Goal: Task Accomplishment & Management: Complete application form

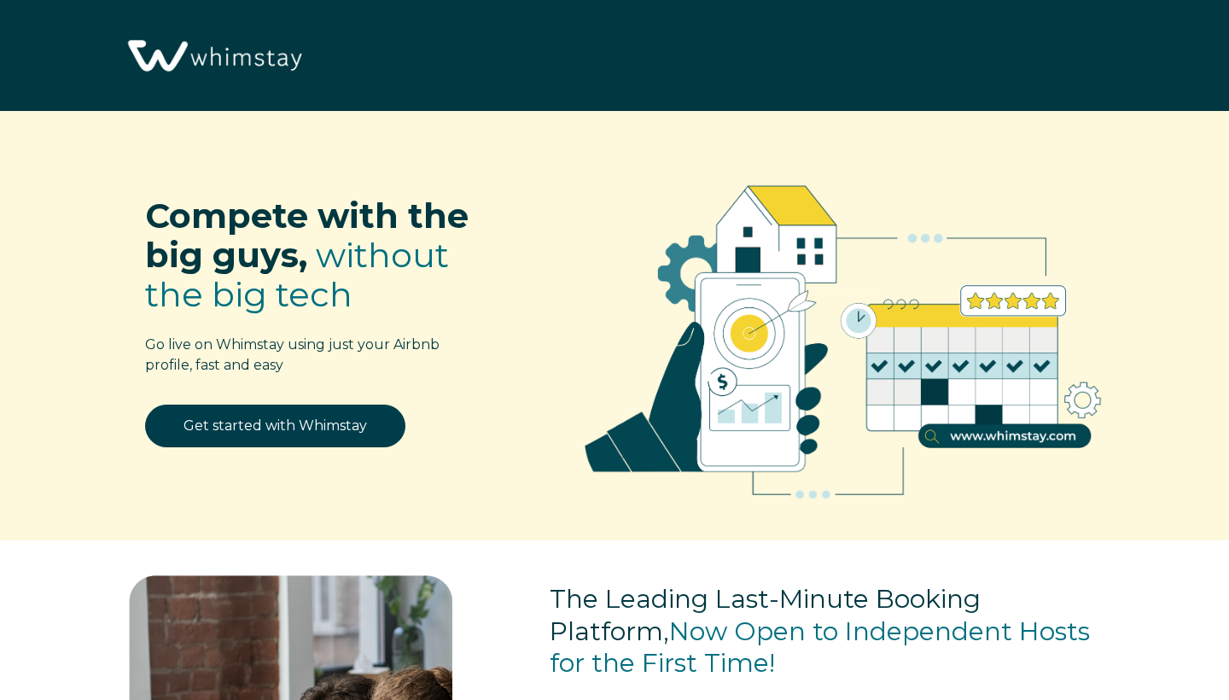
select select "US"
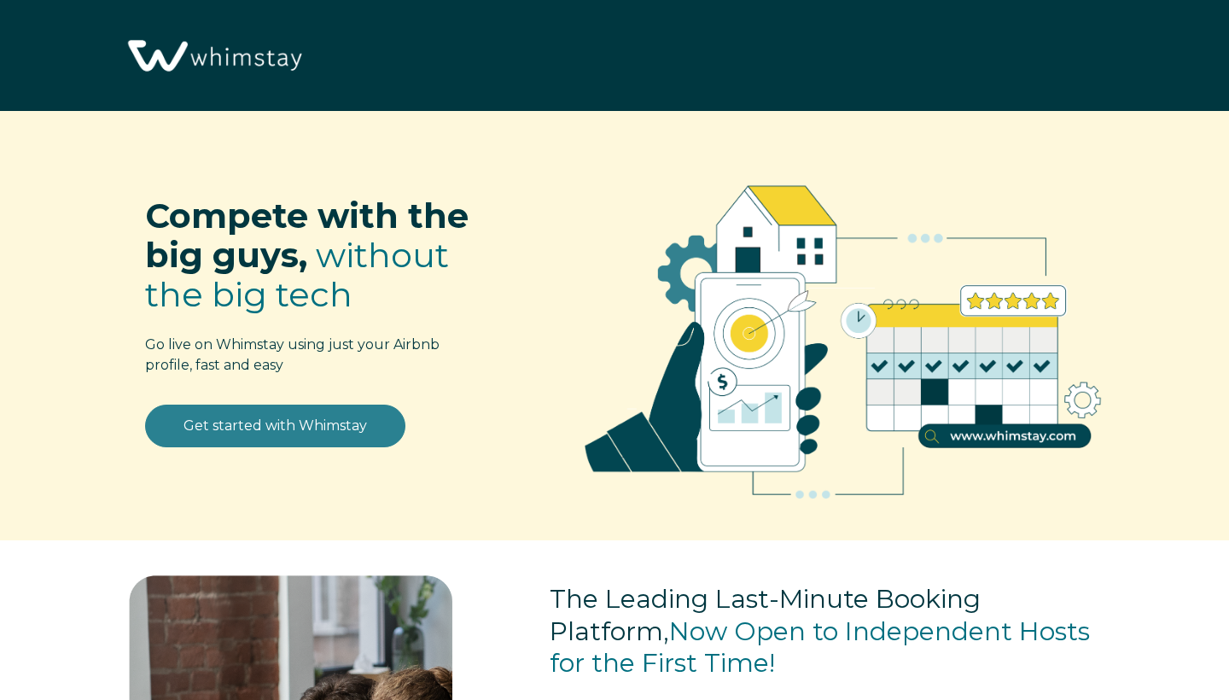
click at [266, 429] on link "Get started with Whimstay" at bounding box center [275, 426] width 260 height 43
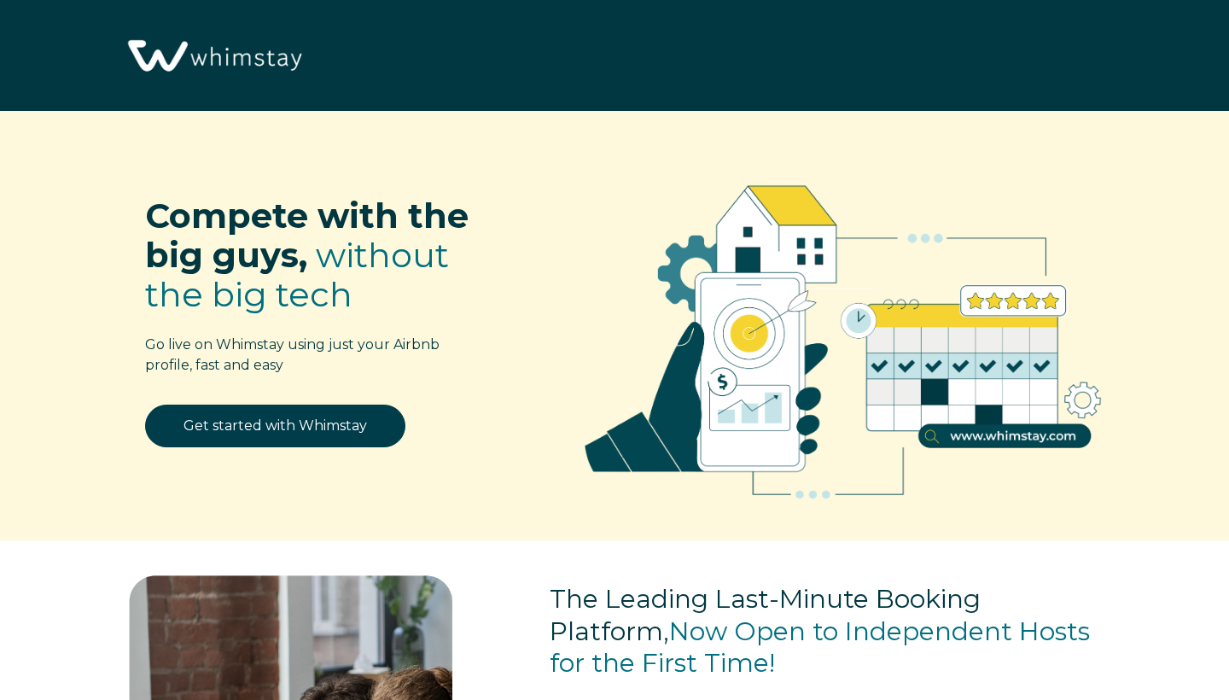
scroll to position [2042, 0]
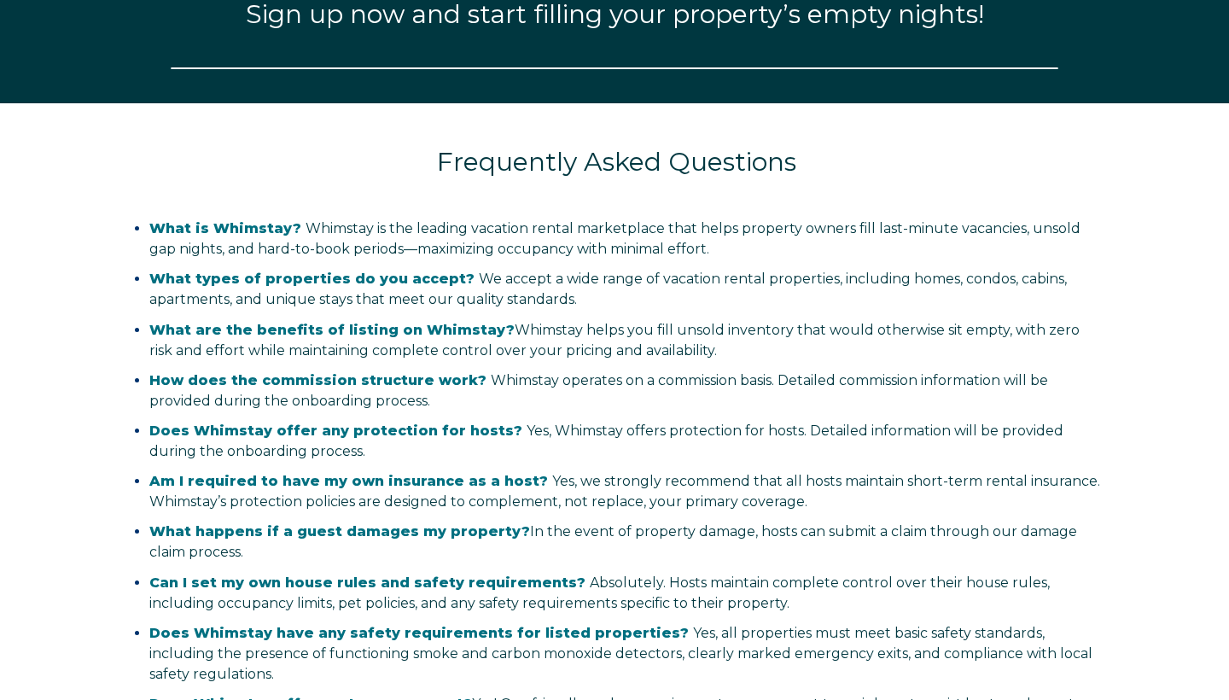
select select "US"
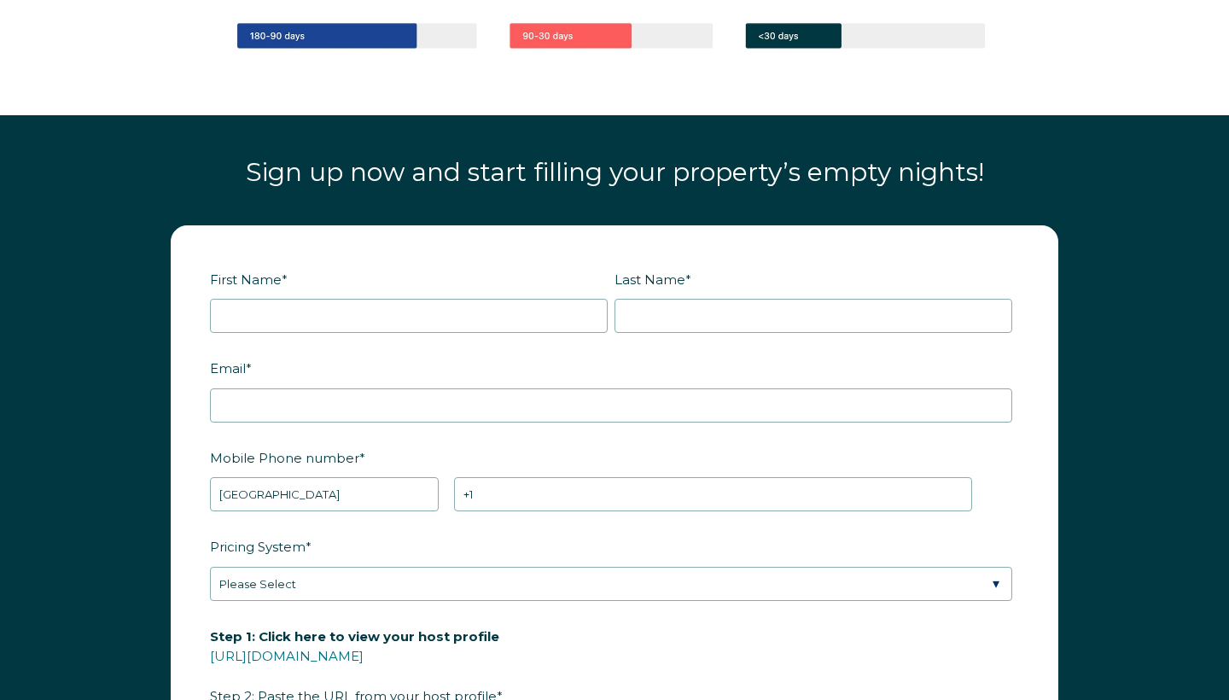
scroll to position [1875, 0]
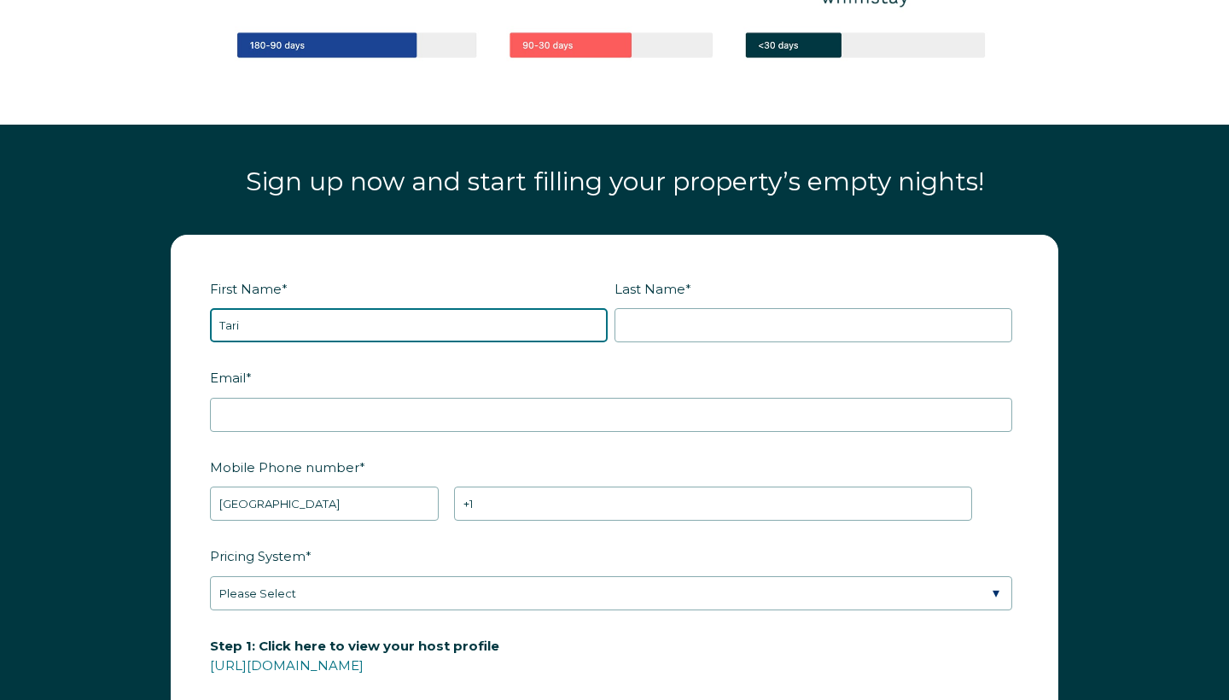
type input "Tari"
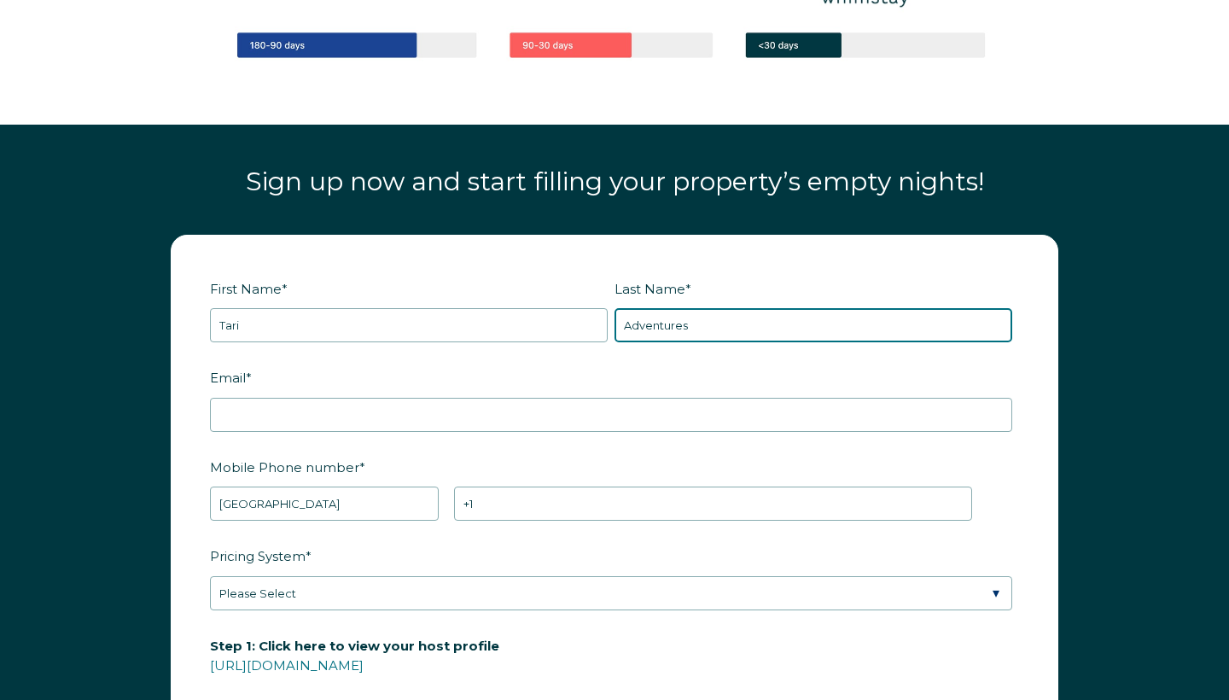
type input "Adventures"
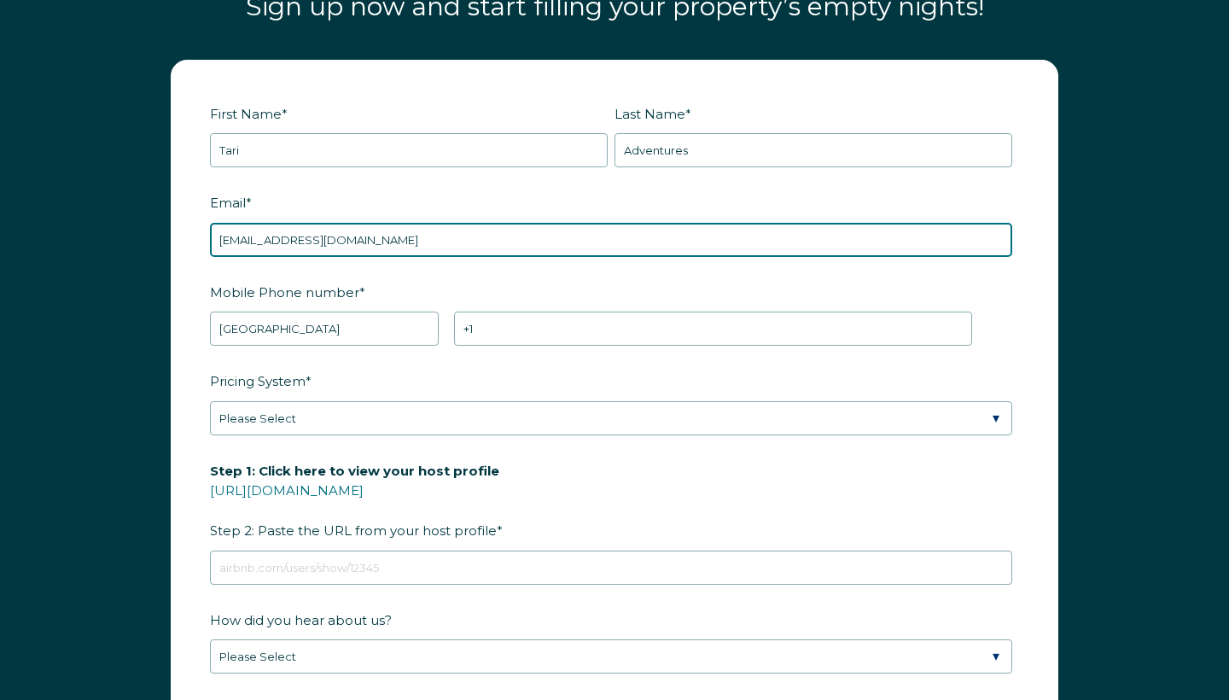
scroll to position [2053, 0]
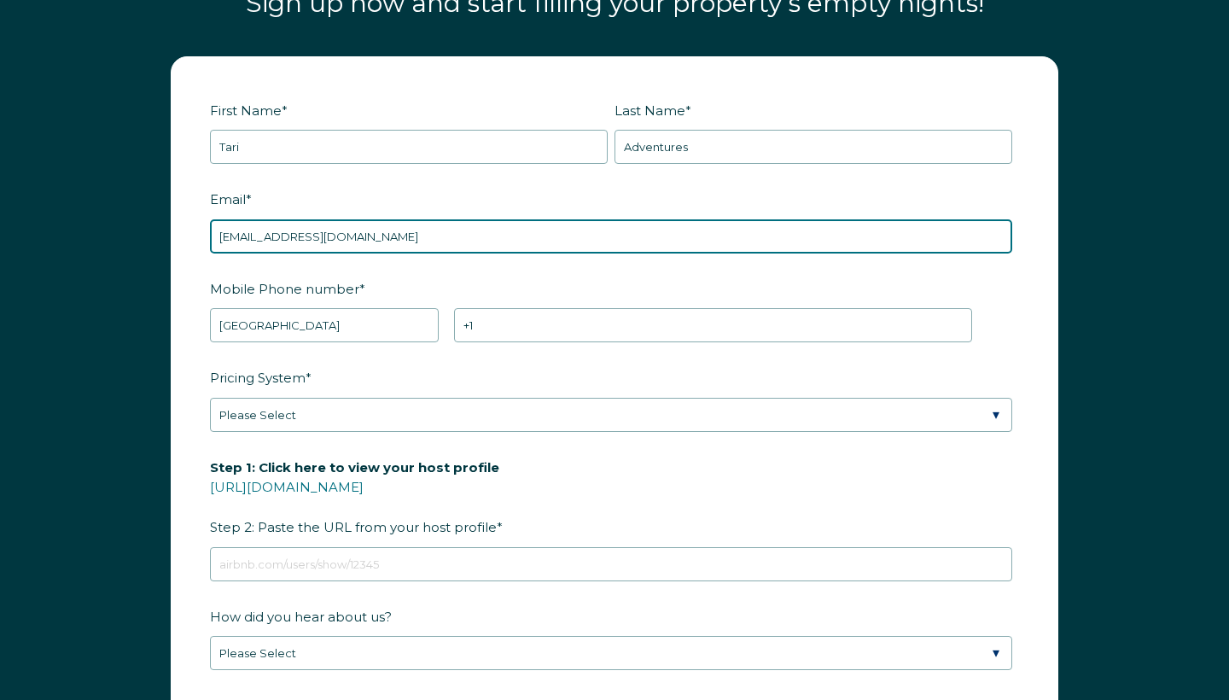
type input "tariadventures@gmail.com"
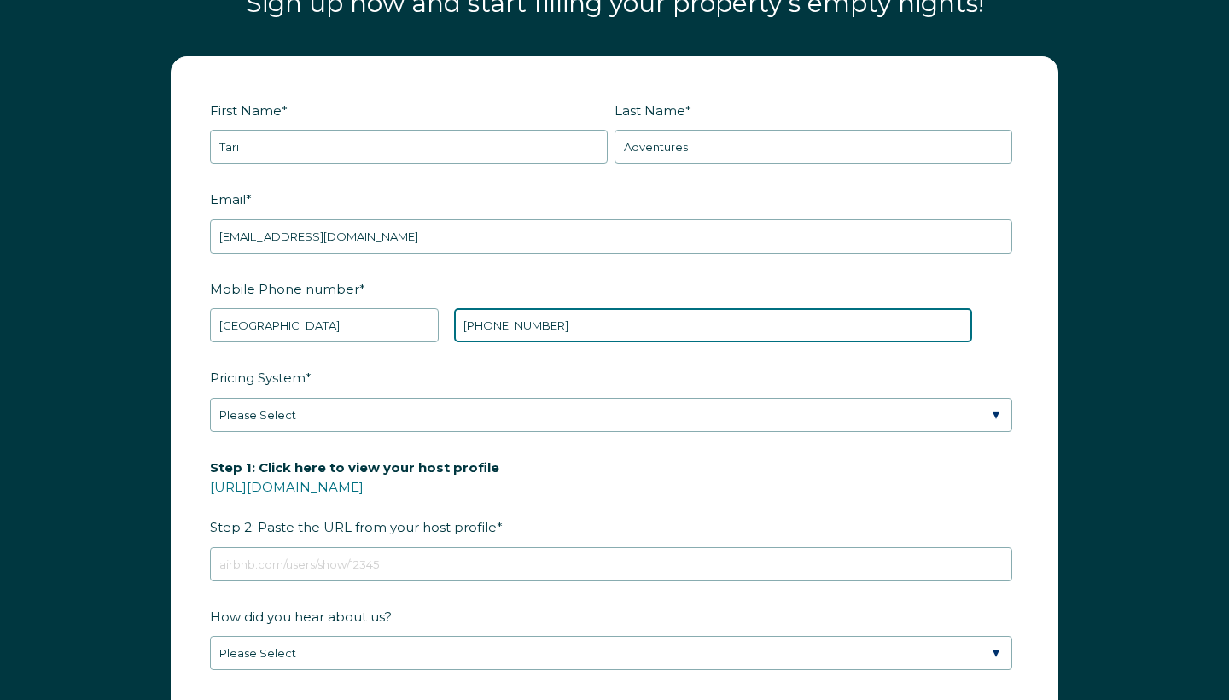
type input "+1 9173314520"
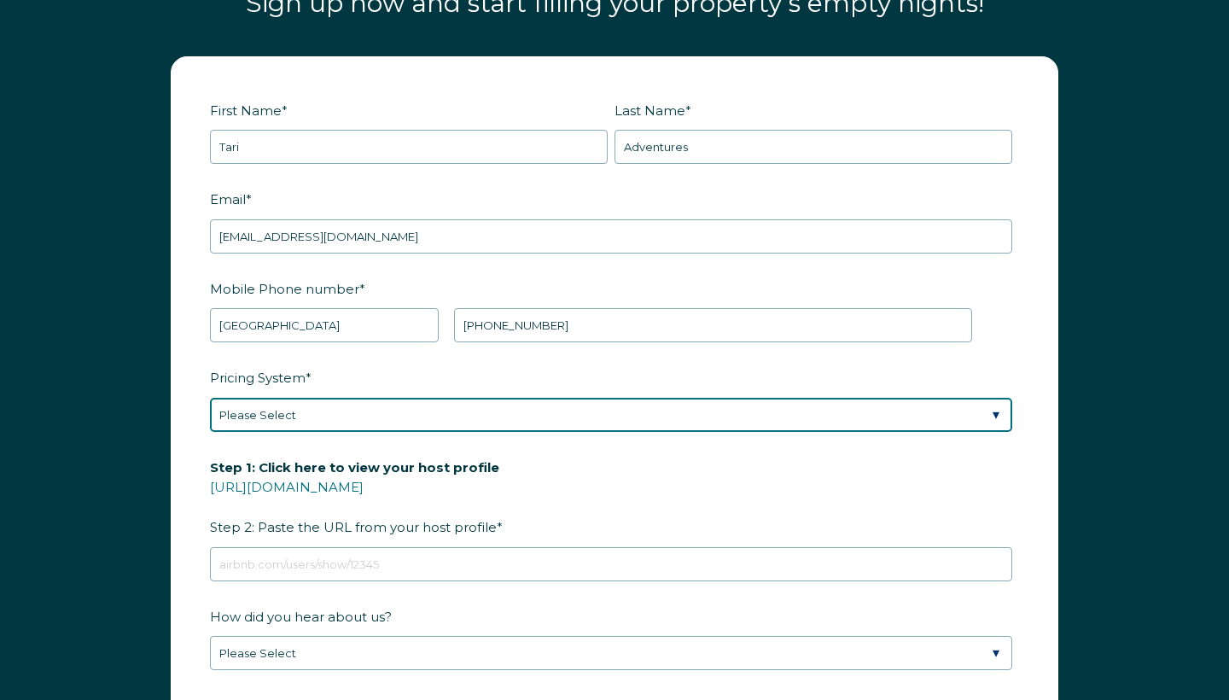
select select "Airbnb Smart Pricing"
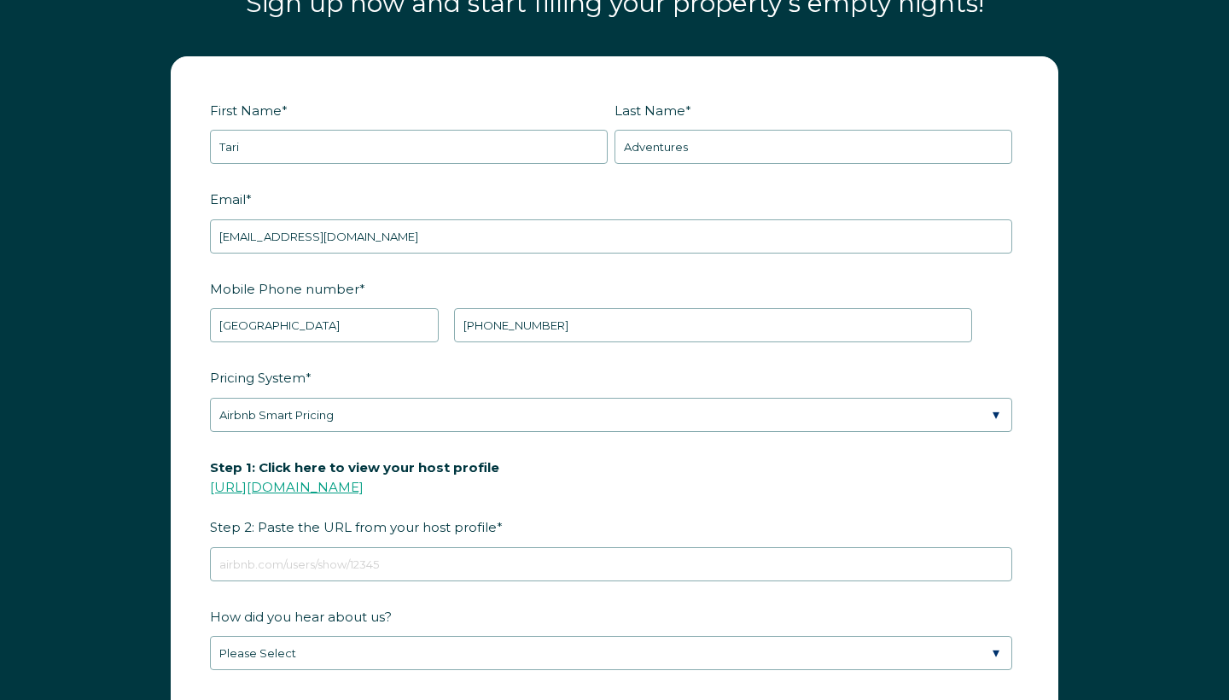
click at [364, 487] on link "[URL][DOMAIN_NAME]" at bounding box center [287, 487] width 154 height 16
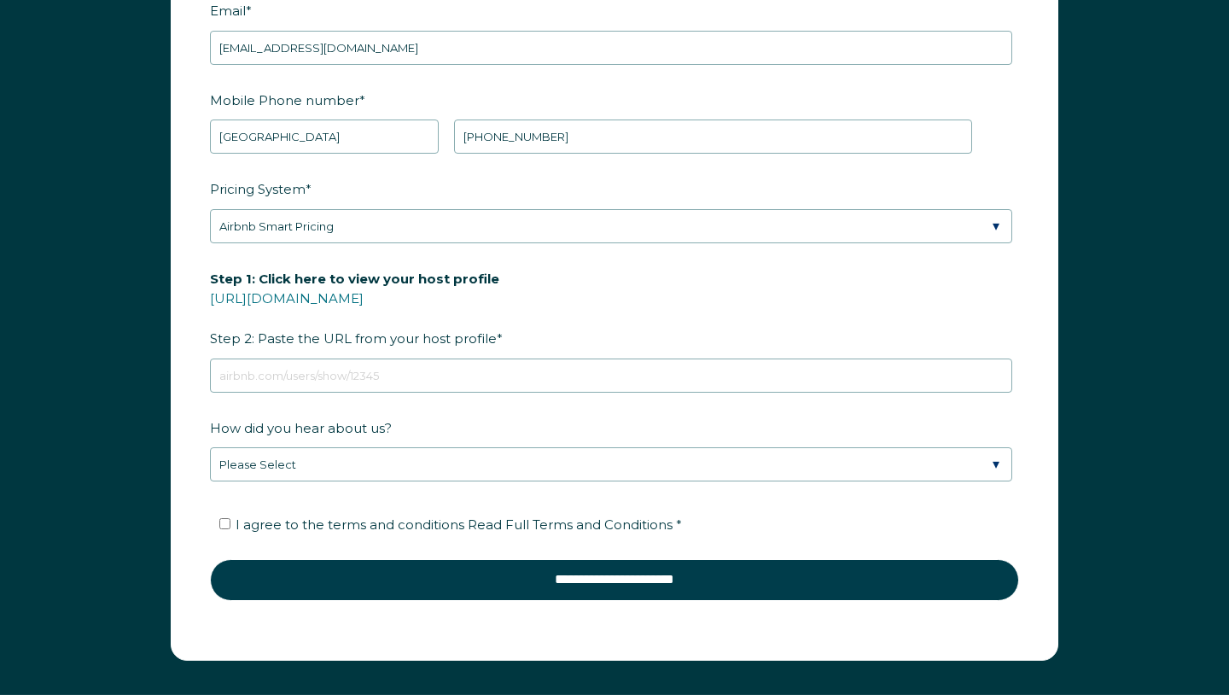
scroll to position [2256, 0]
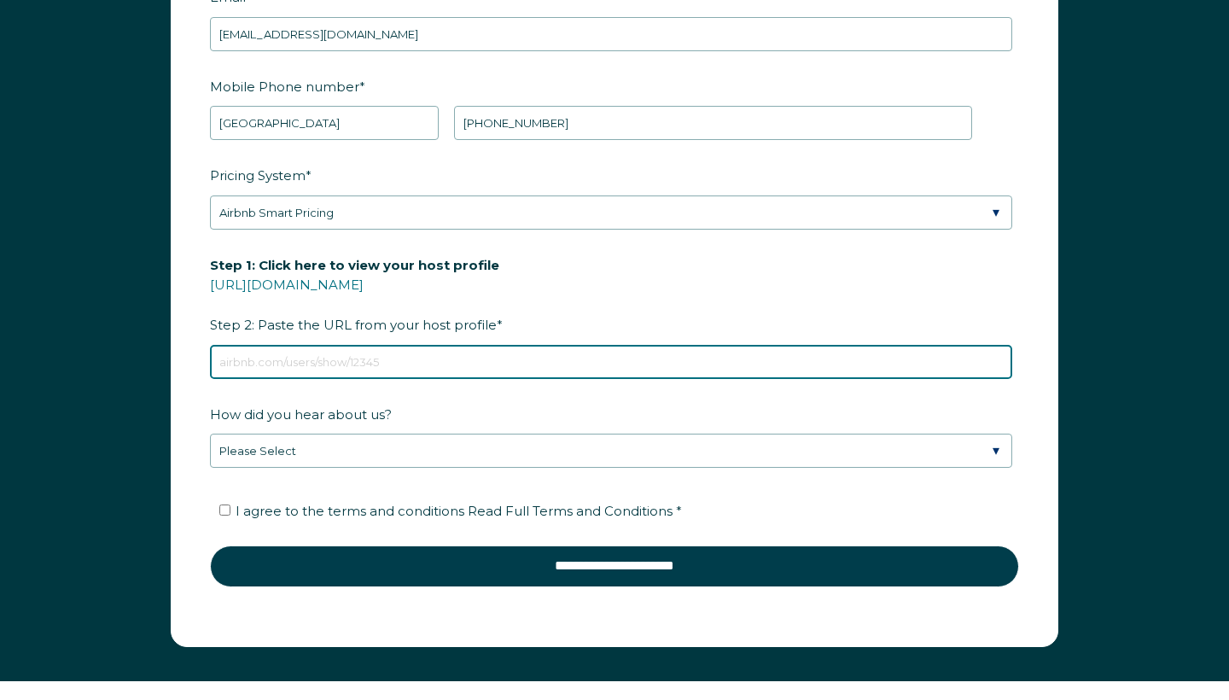
click at [300, 360] on input "Step 1: Click here to view your host profile https://www.airbnb.com/users/show/…" at bounding box center [611, 362] width 803 height 34
paste input "https://www.airbnb.com/users/show/193947911"
type input "https://www.airbnb.com/users/show/193947911"
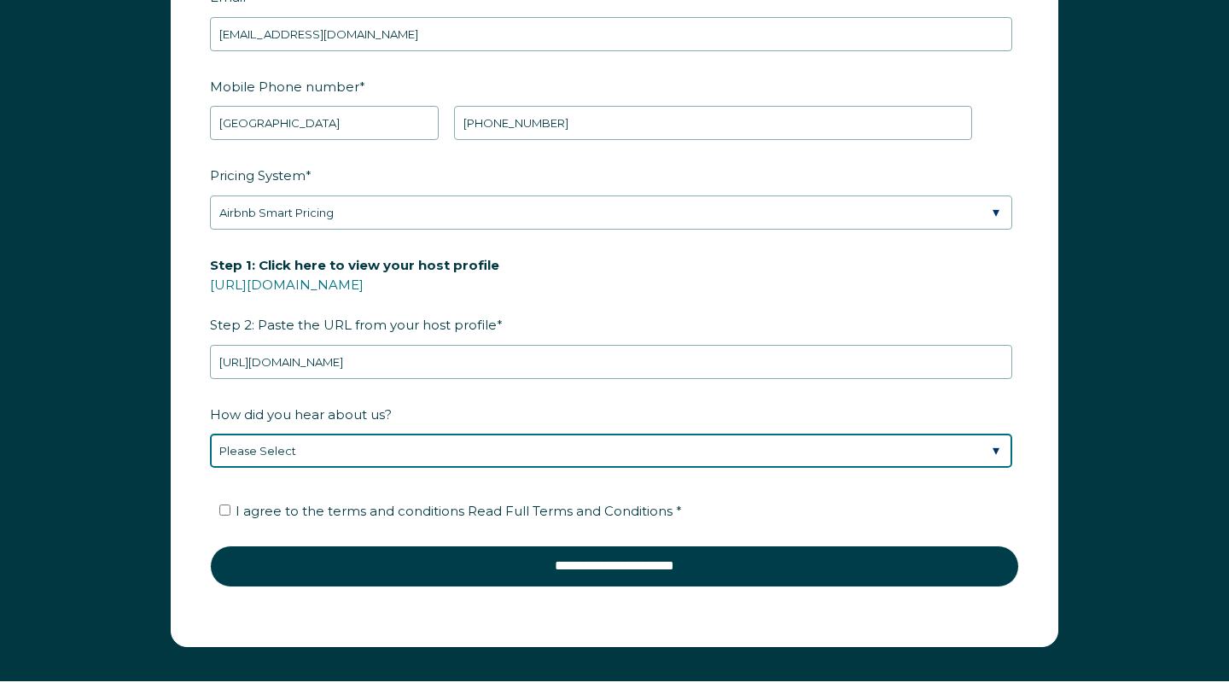
select select "Other"
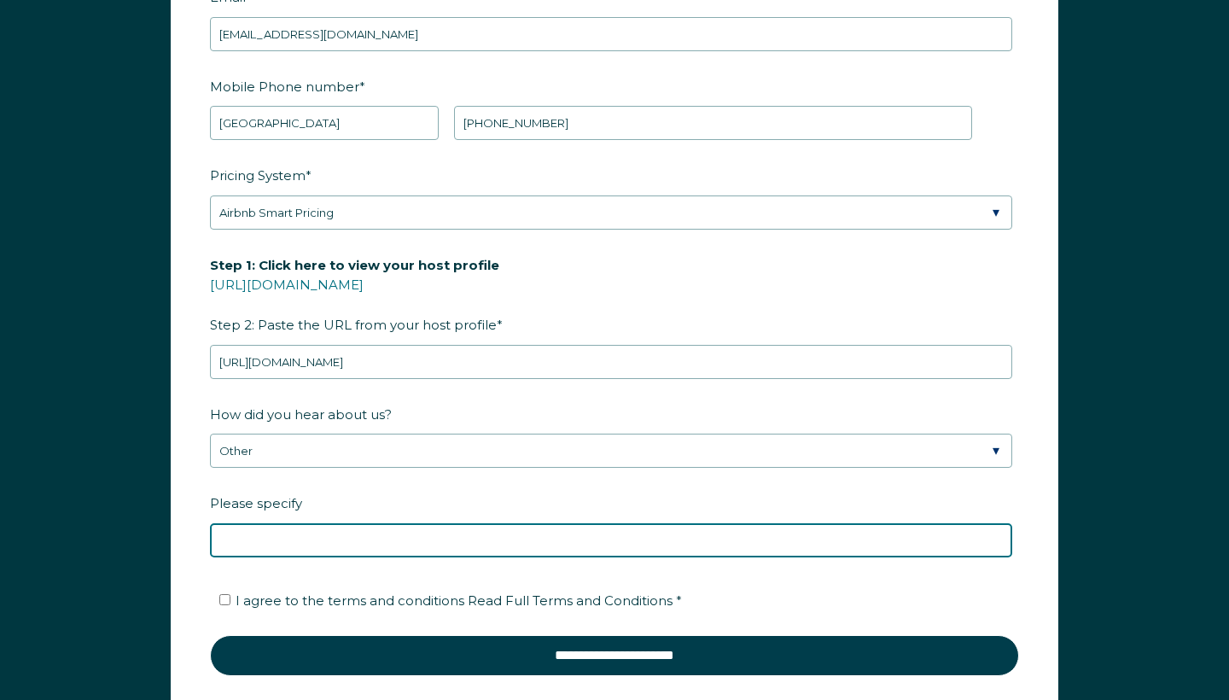
click at [253, 548] on input "Please specify" at bounding box center [611, 540] width 803 height 34
type input "YouTube"
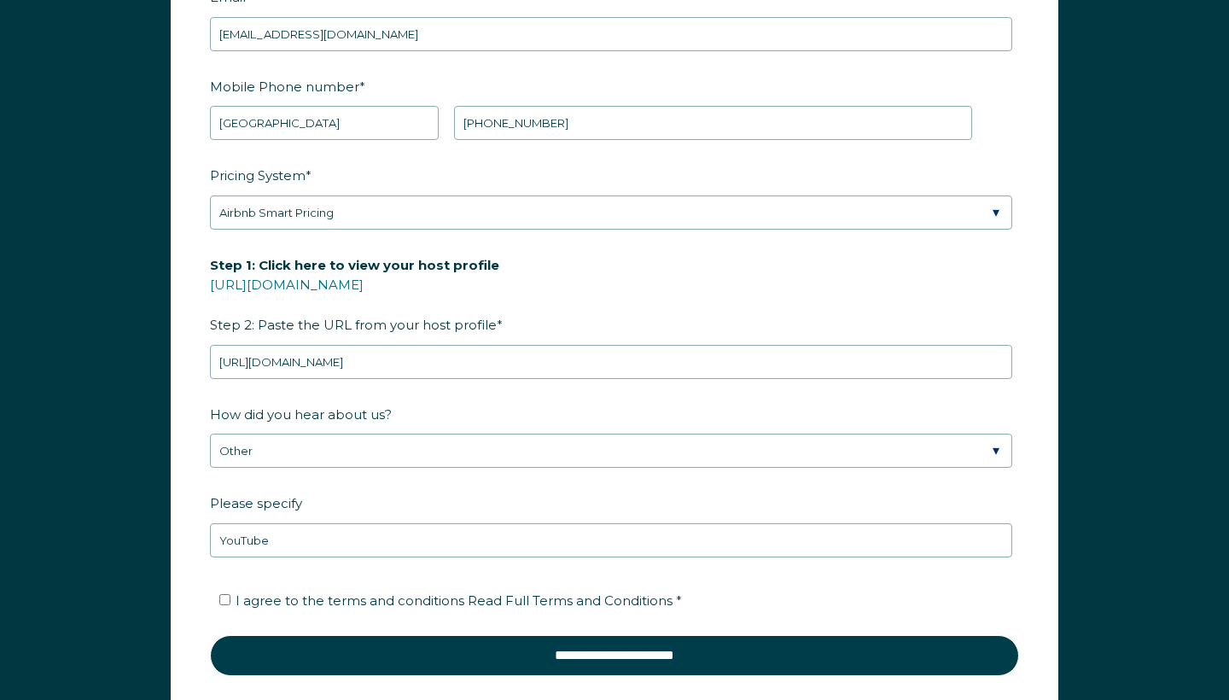
click at [223, 602] on input "I agree to the terms and conditions Read Full Terms and Conditions *" at bounding box center [224, 599] width 11 height 11
checkbox input "true"
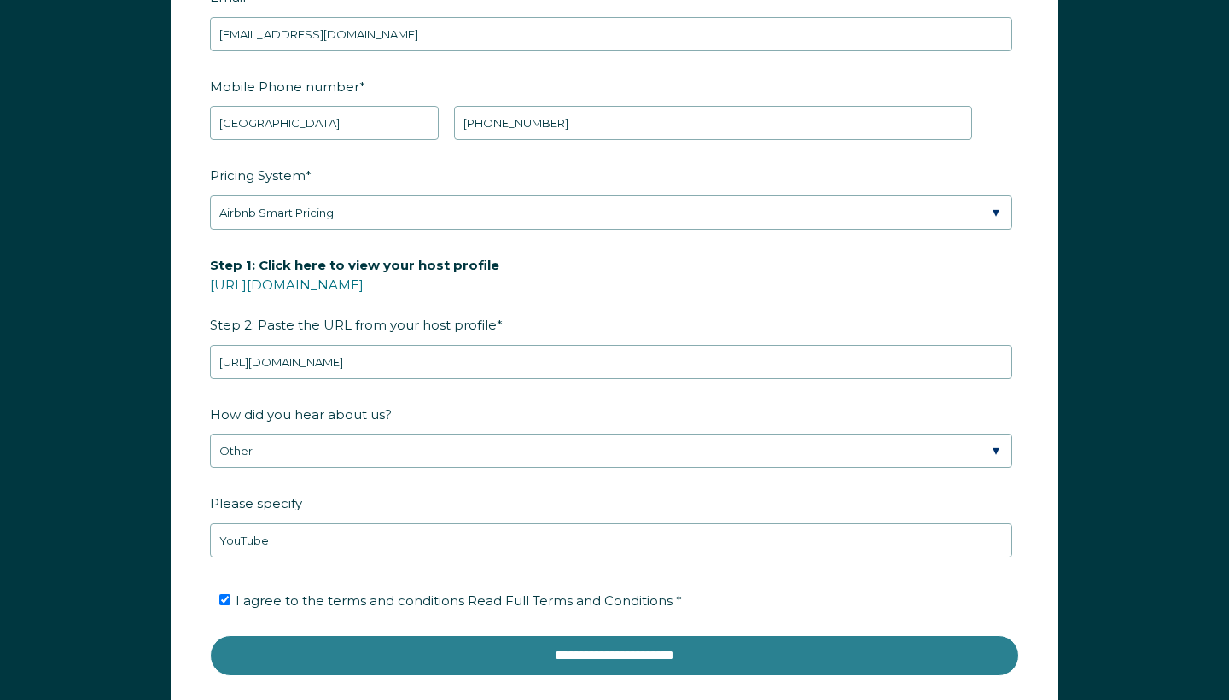
click at [518, 663] on input "**********" at bounding box center [614, 655] width 809 height 41
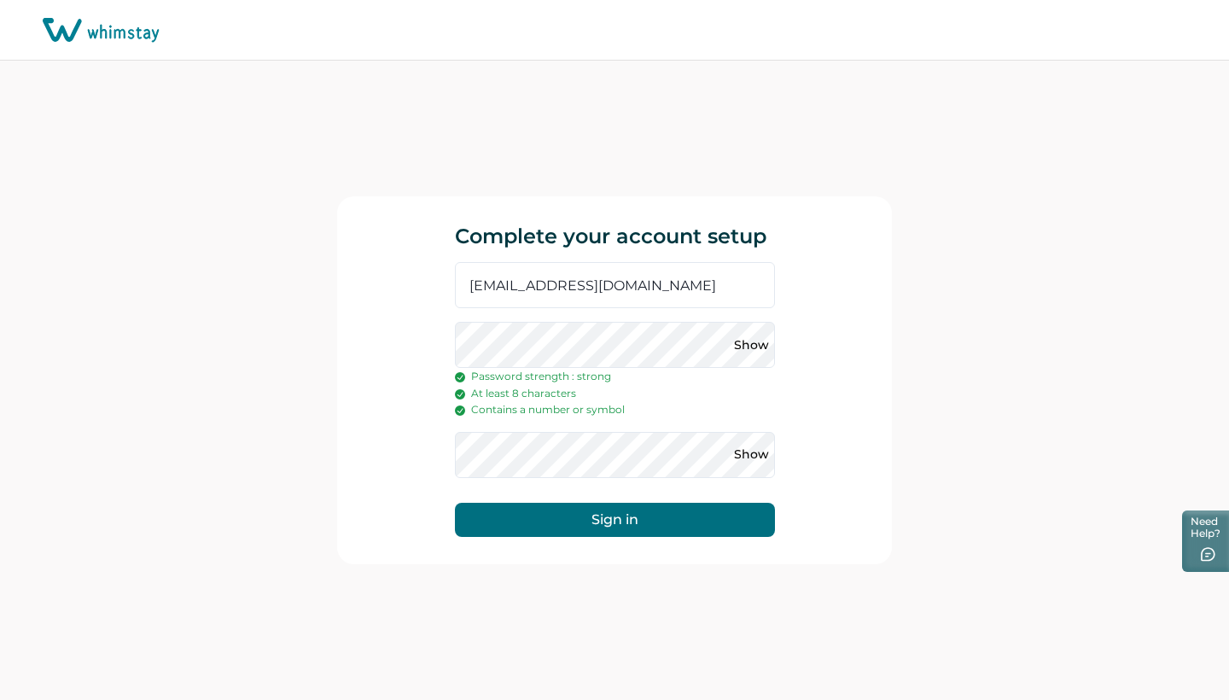
click at [330, 397] on div "Complete your account setup [EMAIL_ADDRESS][DOMAIN_NAME] Show Password strength…" at bounding box center [614, 380] width 1229 height 639
click at [613, 516] on button "Sign in" at bounding box center [615, 520] width 320 height 34
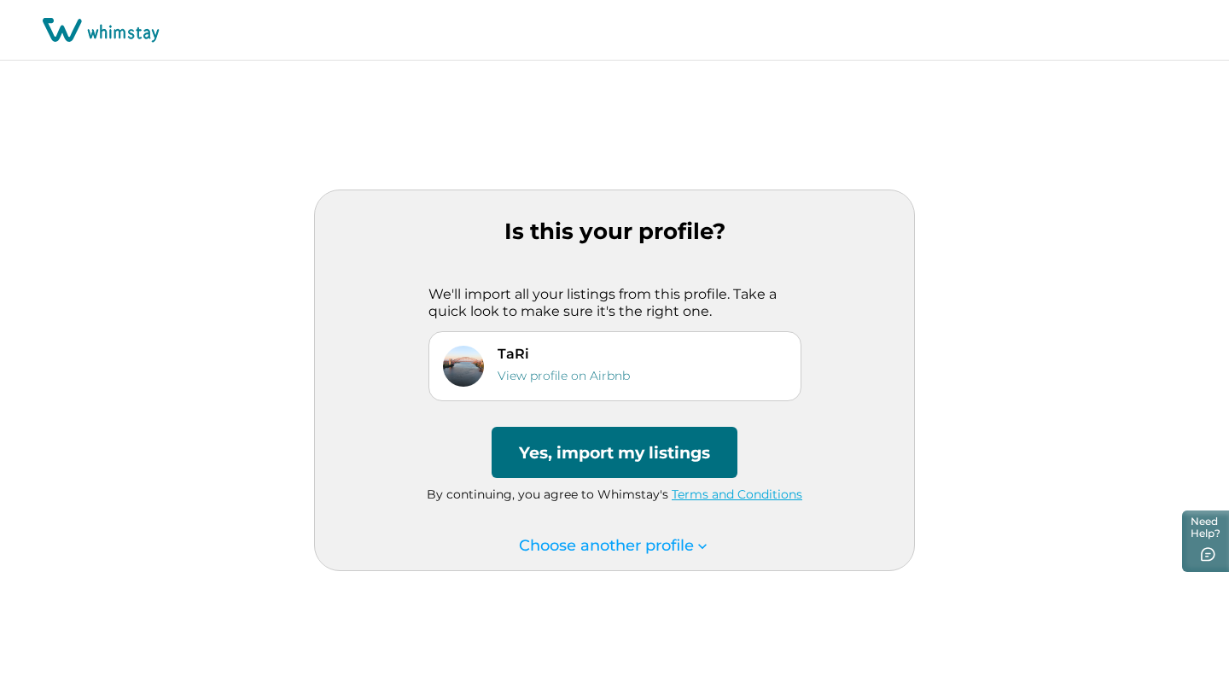
click at [623, 450] on button "Yes, import my listings" at bounding box center [615, 452] width 246 height 51
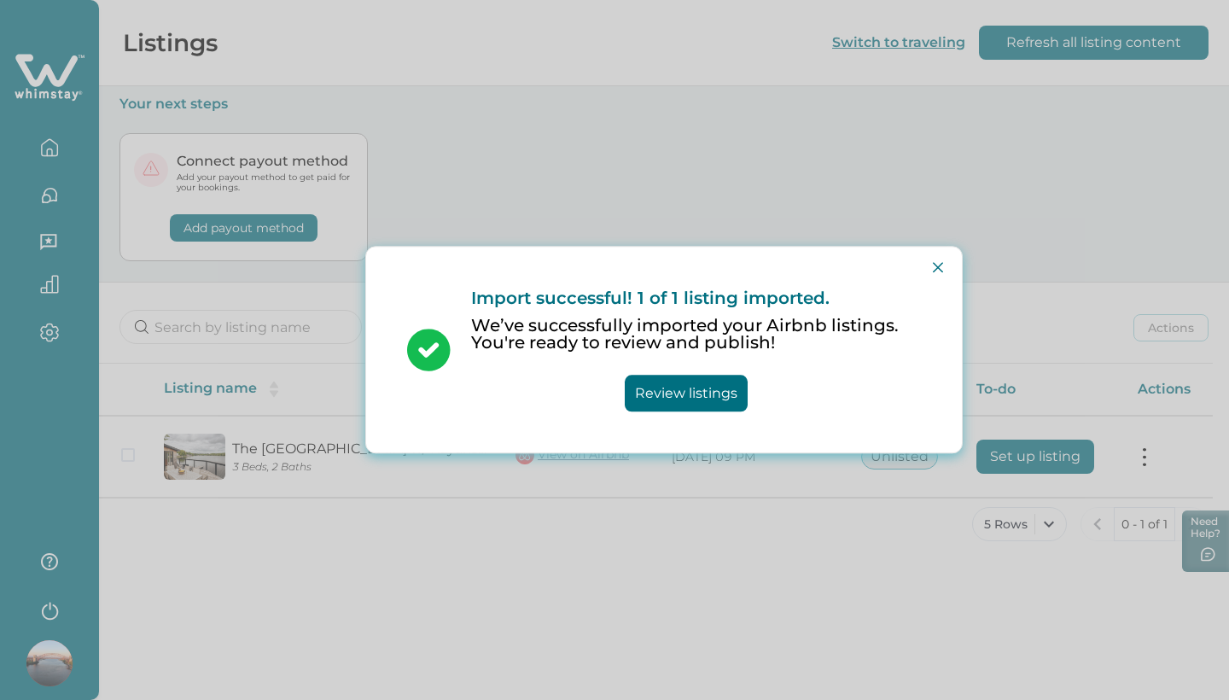
click at [669, 400] on button "Review listings" at bounding box center [686, 394] width 123 height 37
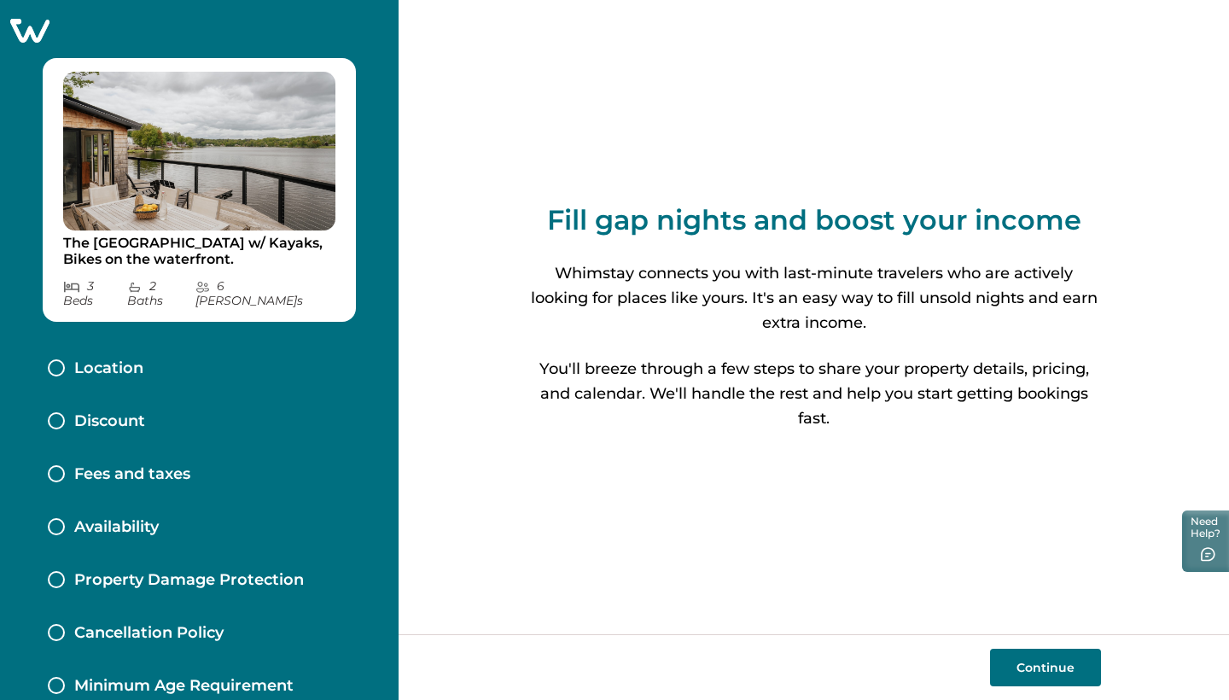
click at [56, 359] on div at bounding box center [56, 367] width 17 height 17
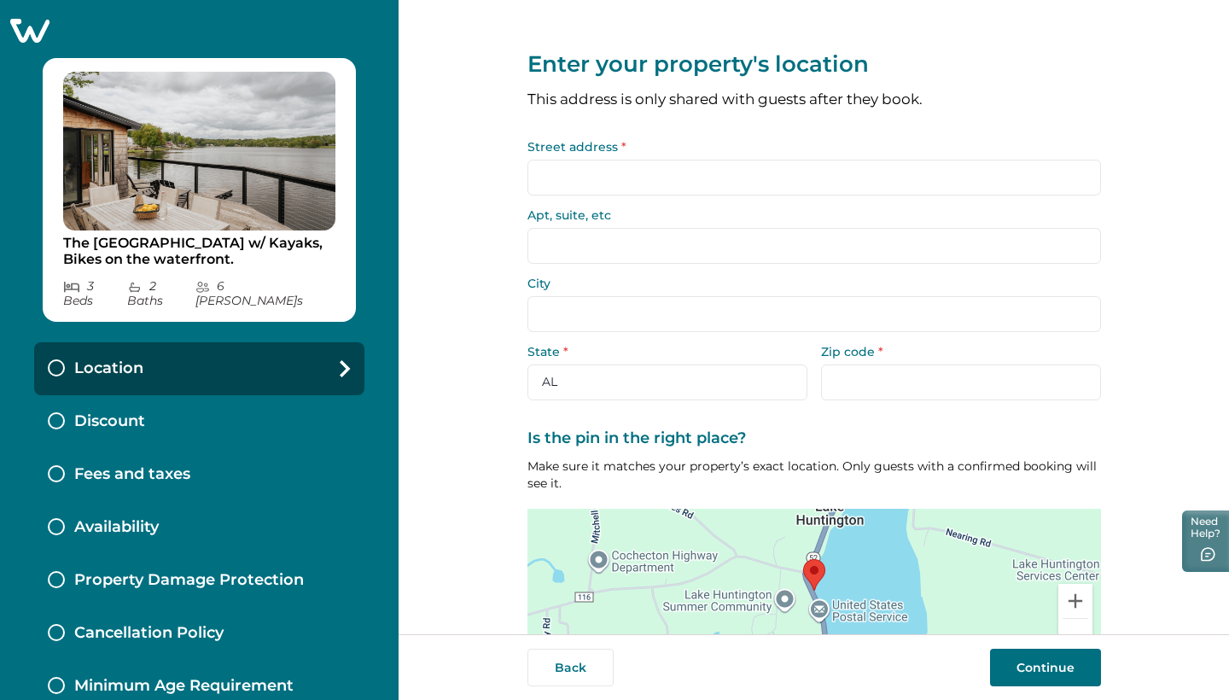
click at [602, 173] on input "Street address *" at bounding box center [815, 178] width 574 height 36
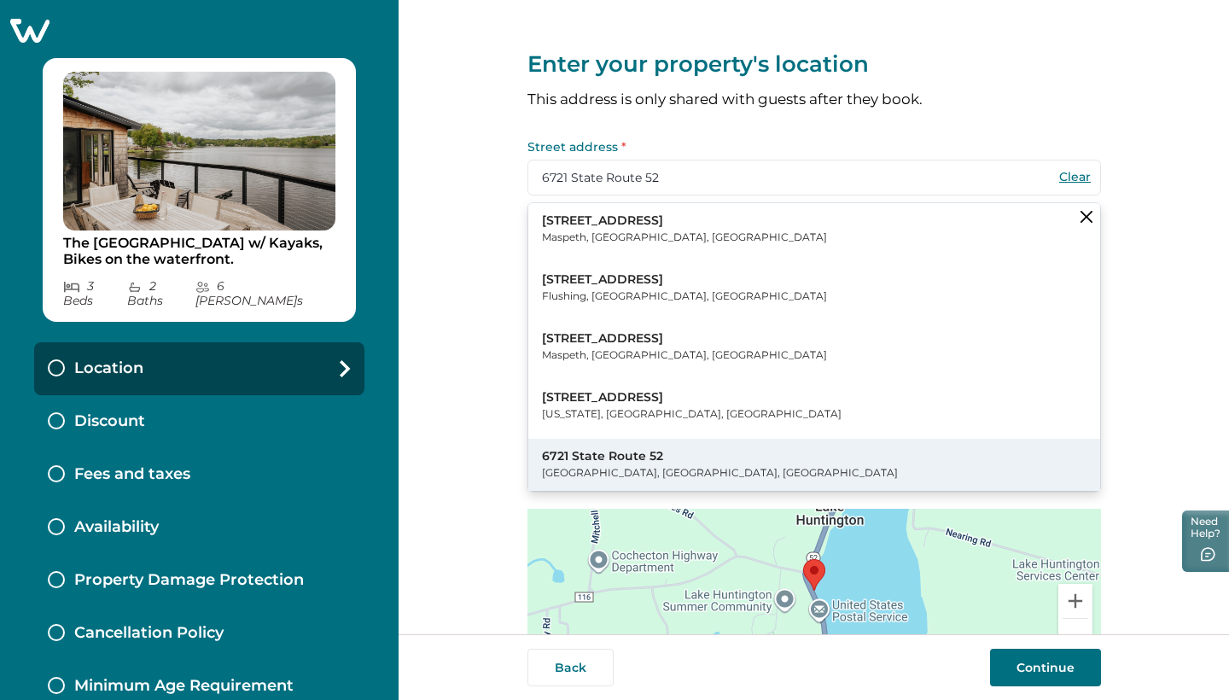
click at [585, 457] on p "6721 State Route 52" at bounding box center [720, 456] width 356 height 17
type input "6721 NY-52"
type input "Lake Huntington"
select select "NY"
type input "12752"
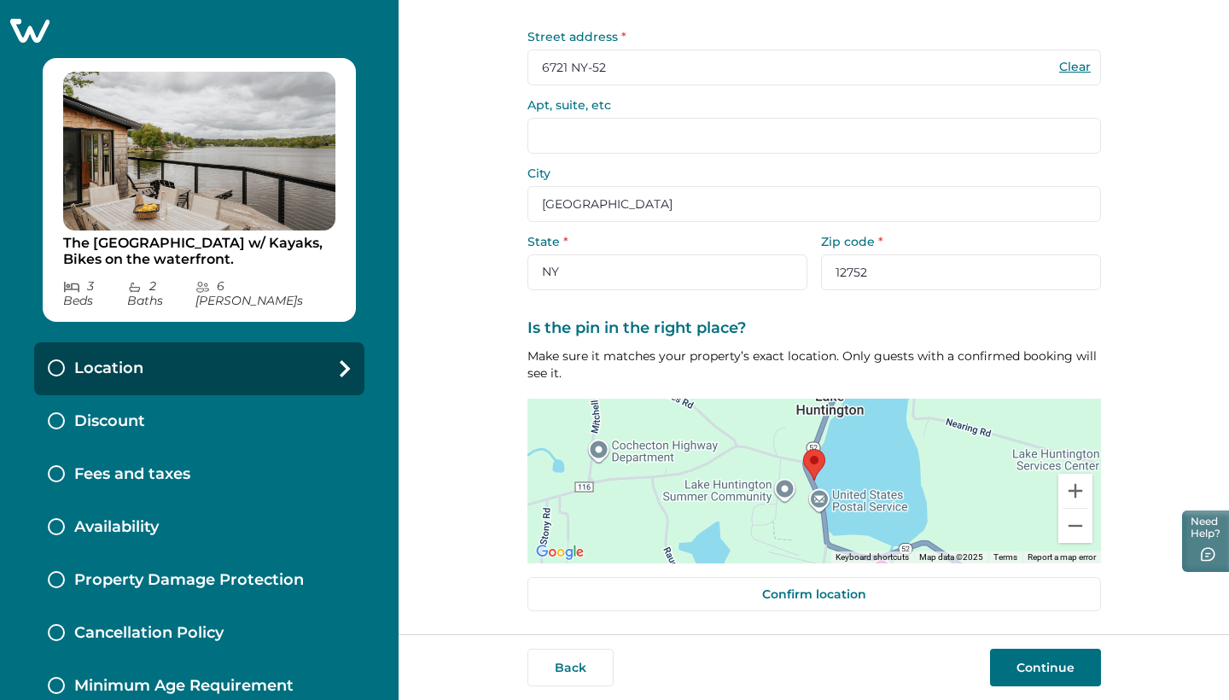
scroll to position [109, 0]
click at [1067, 669] on button "Continue" at bounding box center [1045, 668] width 111 height 38
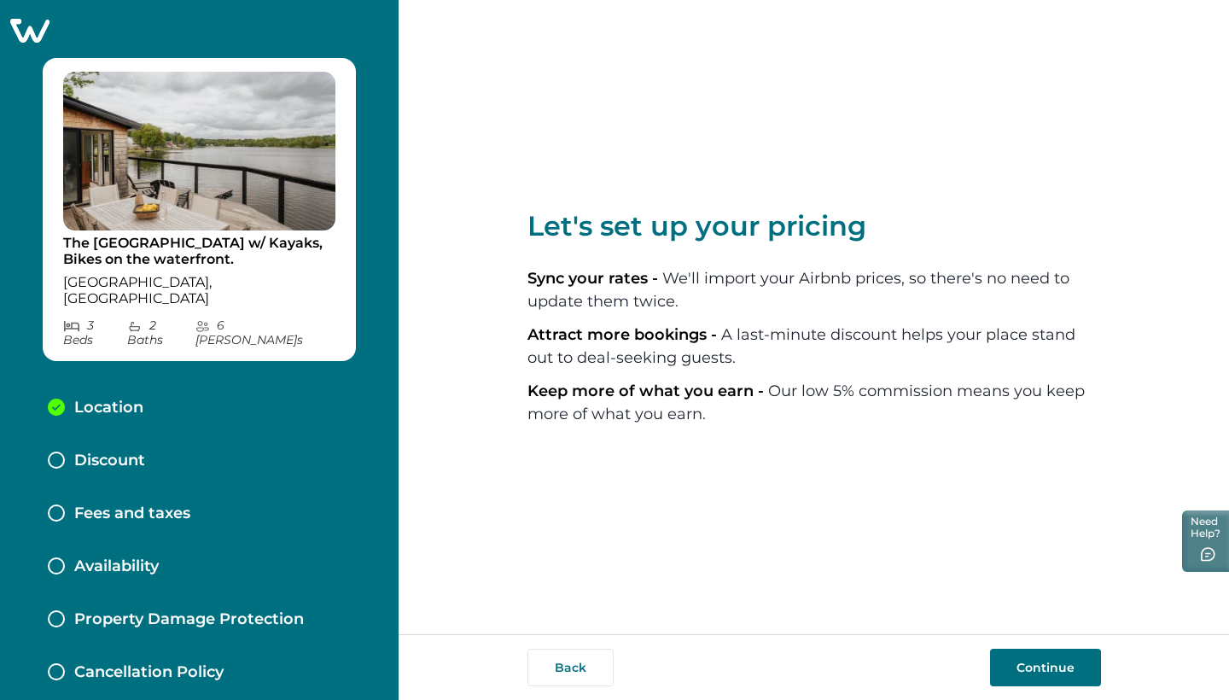
click at [1043, 678] on button "Continue" at bounding box center [1045, 668] width 111 height 38
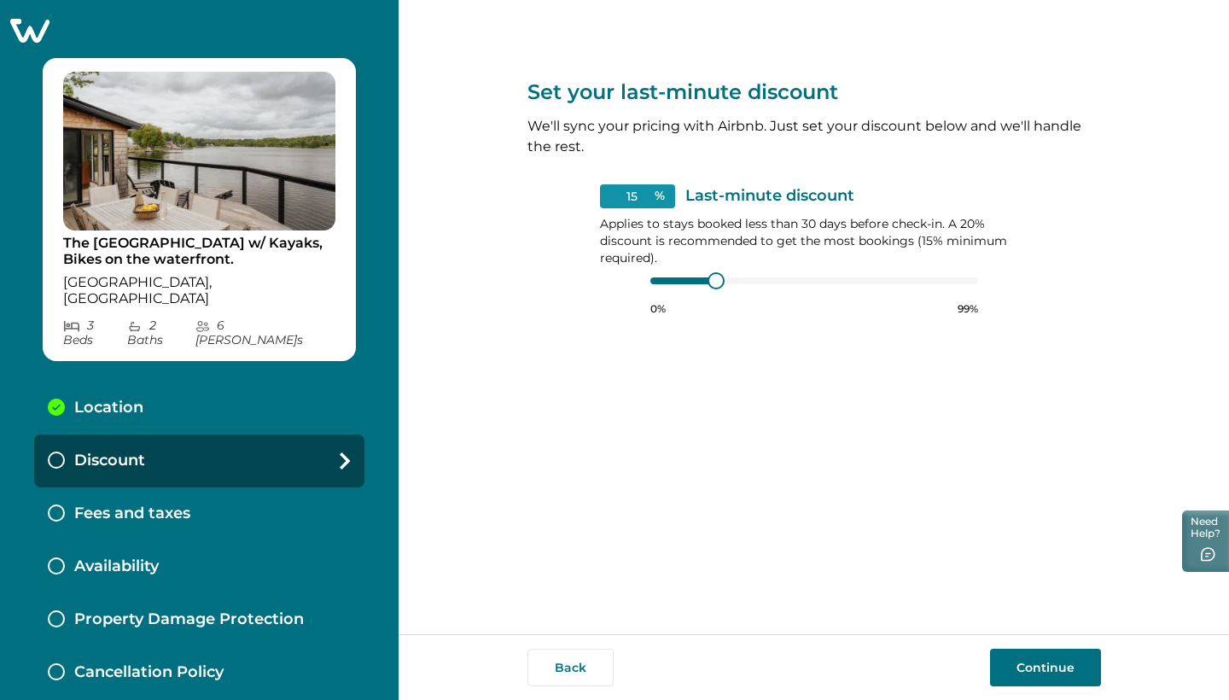
click at [678, 284] on div at bounding box center [815, 281] width 328 height 14
click at [678, 283] on div at bounding box center [676, 280] width 50 height 7
click at [683, 282] on div at bounding box center [815, 281] width 328 height 14
click at [683, 282] on div at bounding box center [676, 280] width 50 height 7
click at [674, 280] on div at bounding box center [676, 280] width 50 height 7
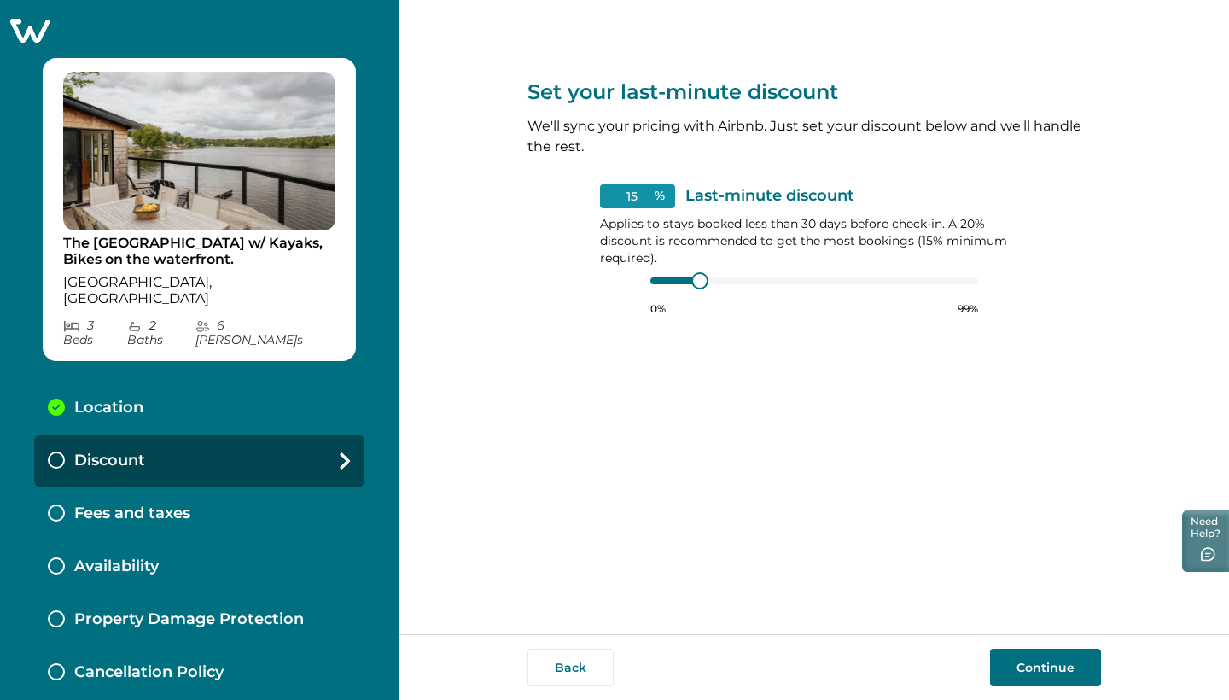
click at [638, 201] on input "15" at bounding box center [637, 196] width 75 height 24
type input "15"
click at [753, 347] on div "Set your last-minute discount We'll sync your pricing with Airbnb. Just set you…" at bounding box center [815, 317] width 574 height 634
click at [1040, 672] on button "Continue" at bounding box center [1045, 668] width 111 height 38
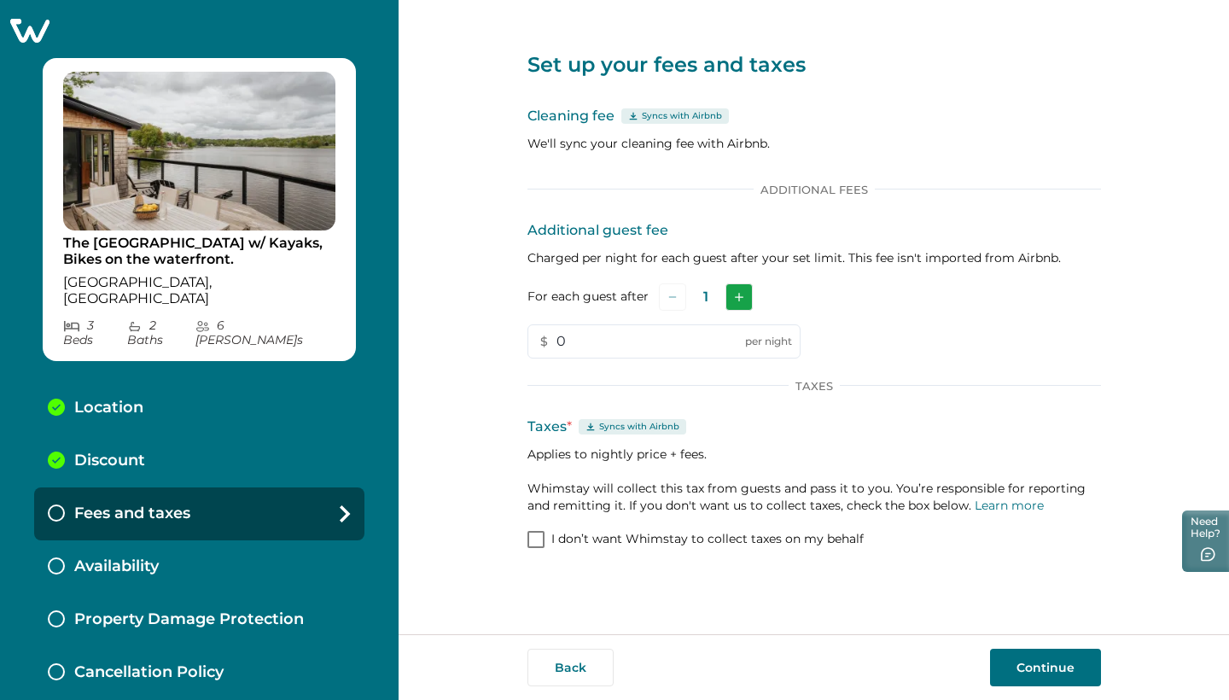
click at [739, 295] on icon "Add" at bounding box center [739, 297] width 9 height 9
click at [739, 295] on icon "Add" at bounding box center [742, 297] width 9 height 9
click at [739, 295] on icon "Add" at bounding box center [743, 297] width 9 height 9
click at [659, 296] on button "Subtract" at bounding box center [672, 296] width 27 height 27
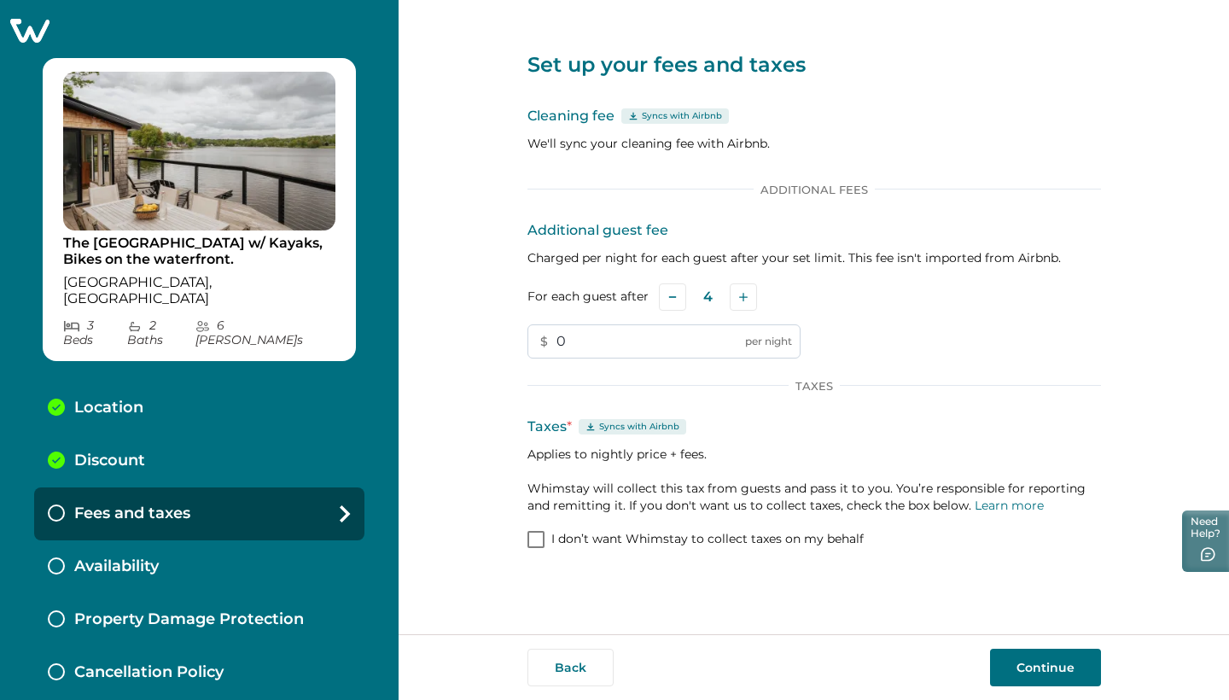
click at [622, 342] on input "0" at bounding box center [664, 341] width 273 height 34
type input "50"
click at [1038, 672] on button "Continue" at bounding box center [1045, 668] width 111 height 38
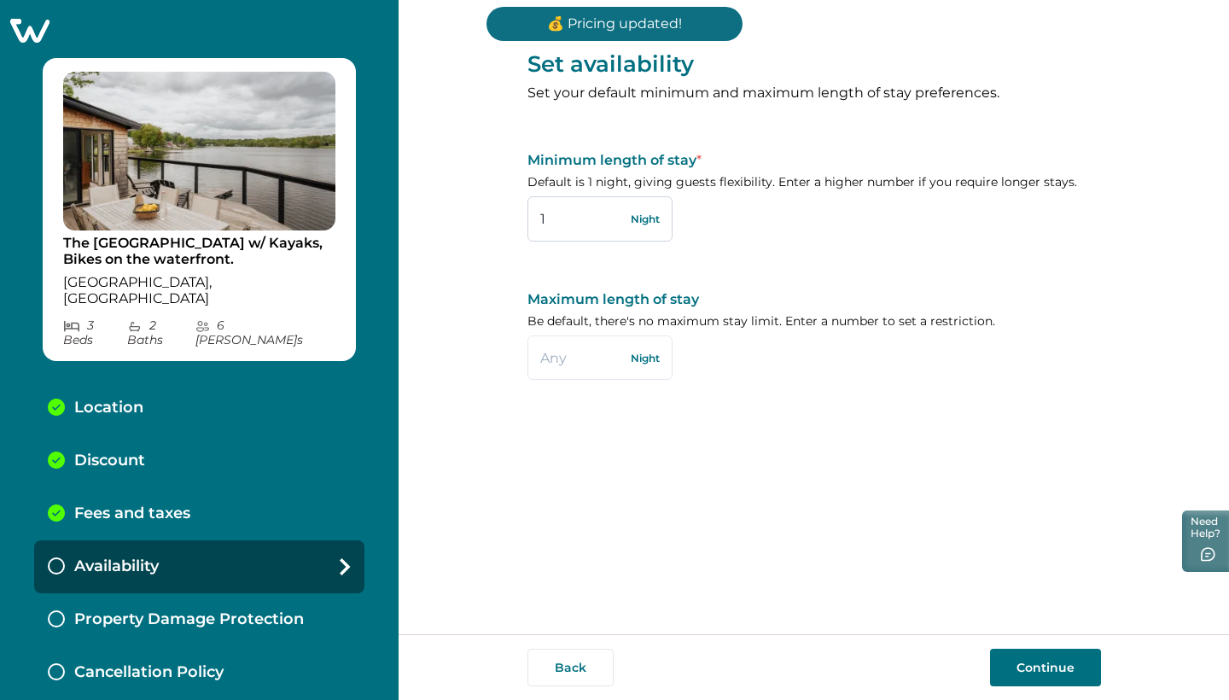
click at [575, 222] on input "1" at bounding box center [600, 218] width 145 height 44
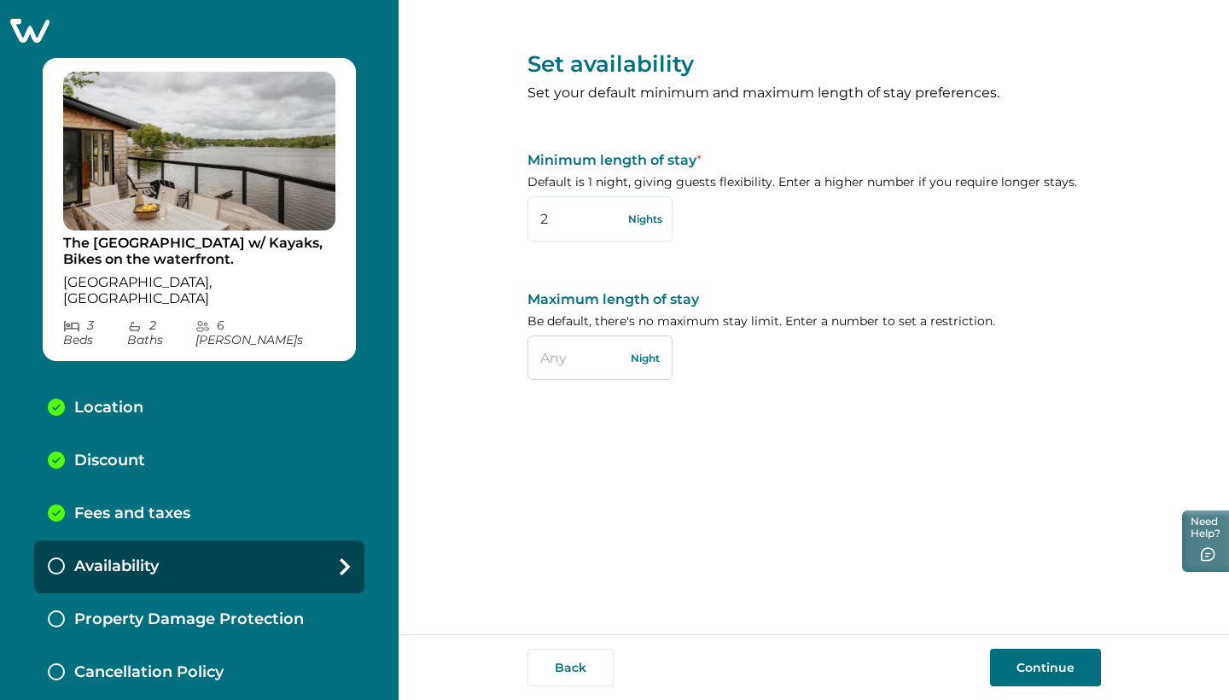
type input "2"
click at [573, 351] on input "text" at bounding box center [600, 358] width 145 height 44
type input "28"
click at [1058, 668] on button "Continue" at bounding box center [1045, 668] width 111 height 38
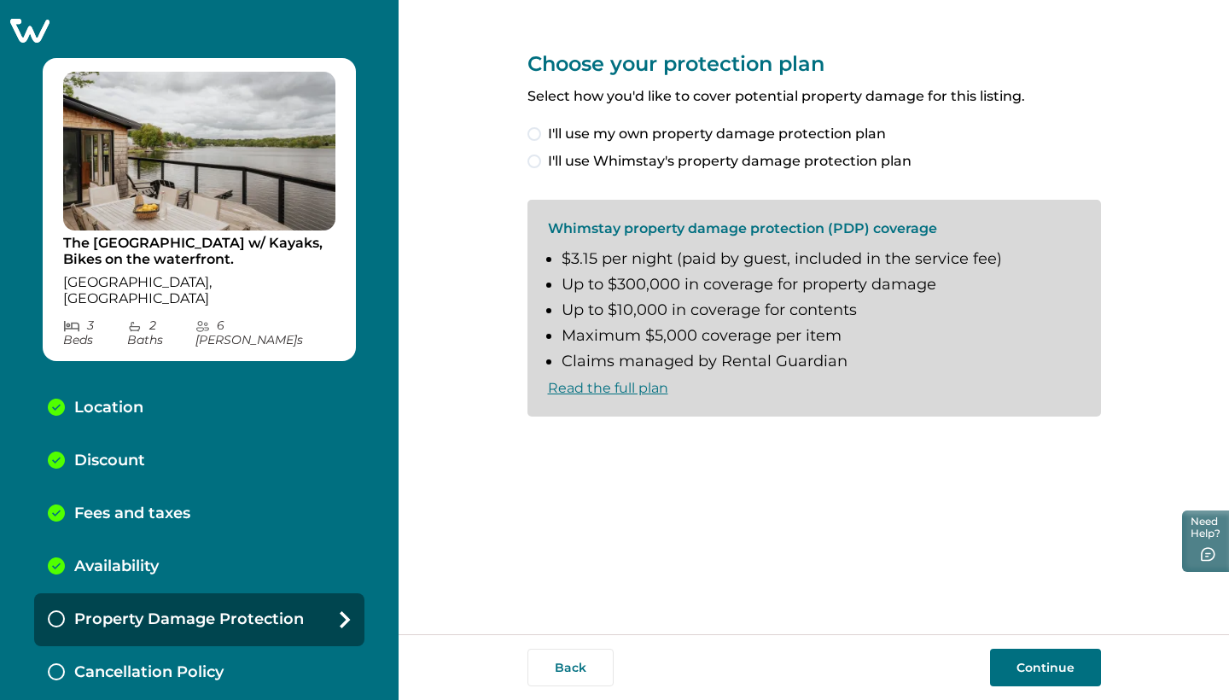
click at [540, 164] on label "I'll use Whimstay's property damage protection plan" at bounding box center [815, 161] width 574 height 20
click at [534, 446] on span at bounding box center [535, 445] width 14 height 14
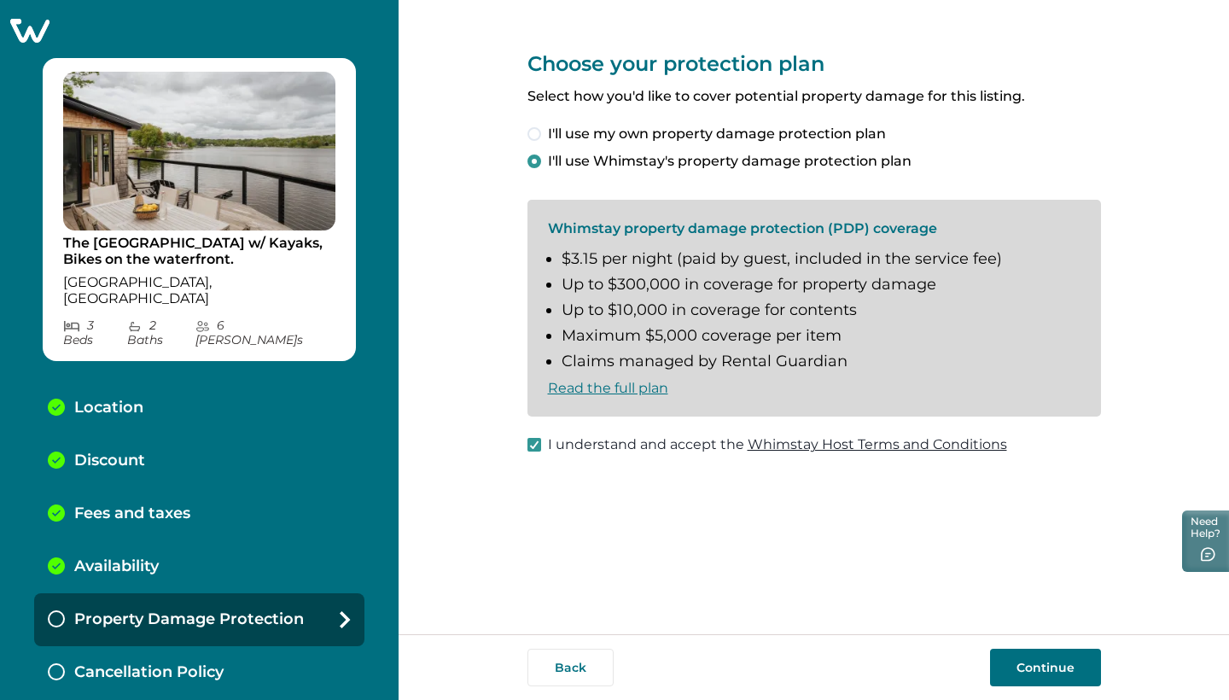
click at [1072, 674] on button "Continue" at bounding box center [1045, 668] width 111 height 38
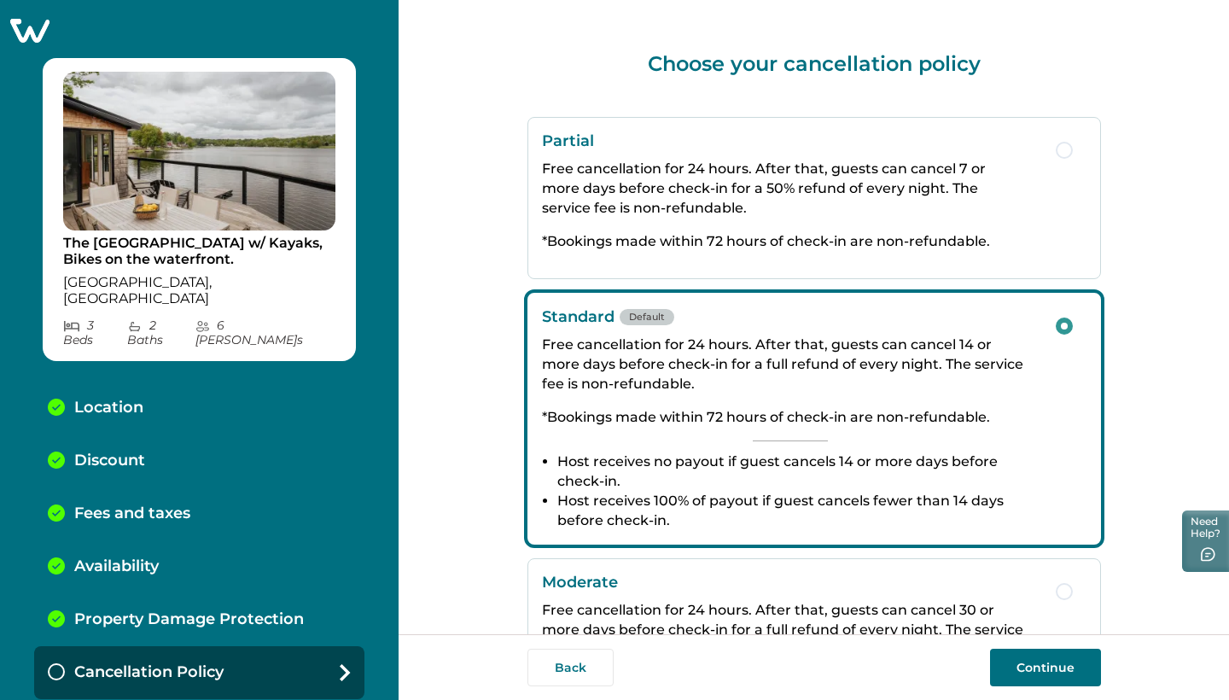
click at [1056, 149] on span "button" at bounding box center [1064, 150] width 17 height 17
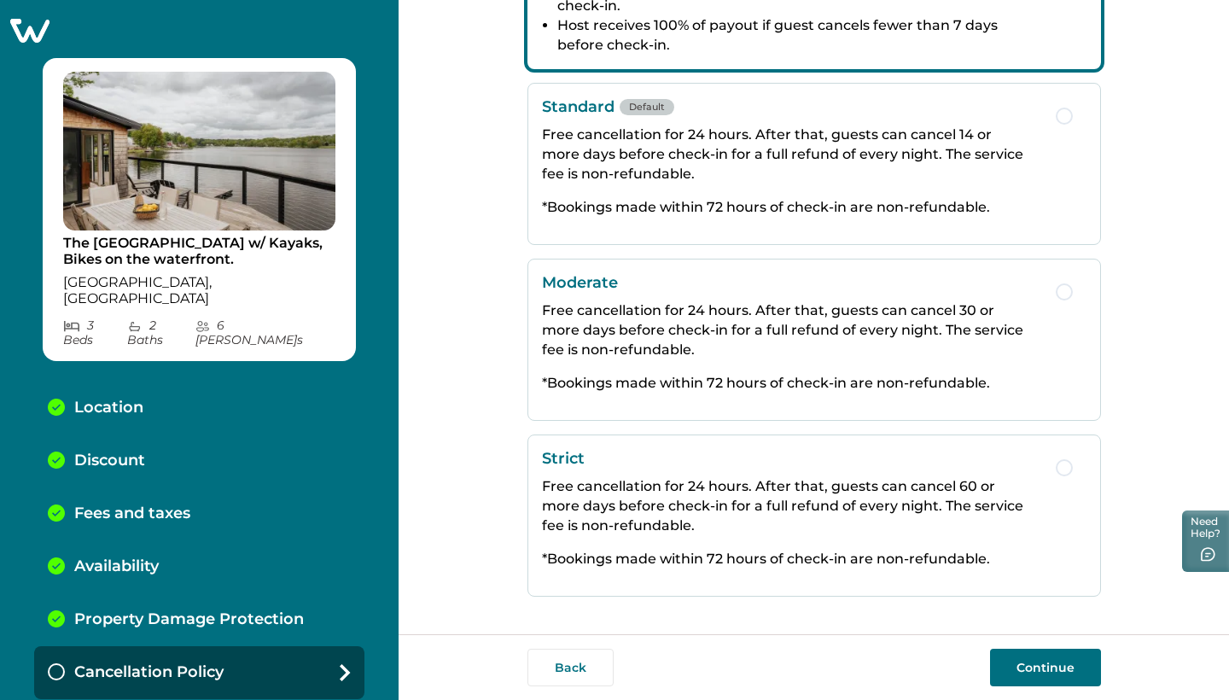
scroll to position [300, 0]
click at [1056, 660] on button "Continue" at bounding box center [1045, 668] width 111 height 38
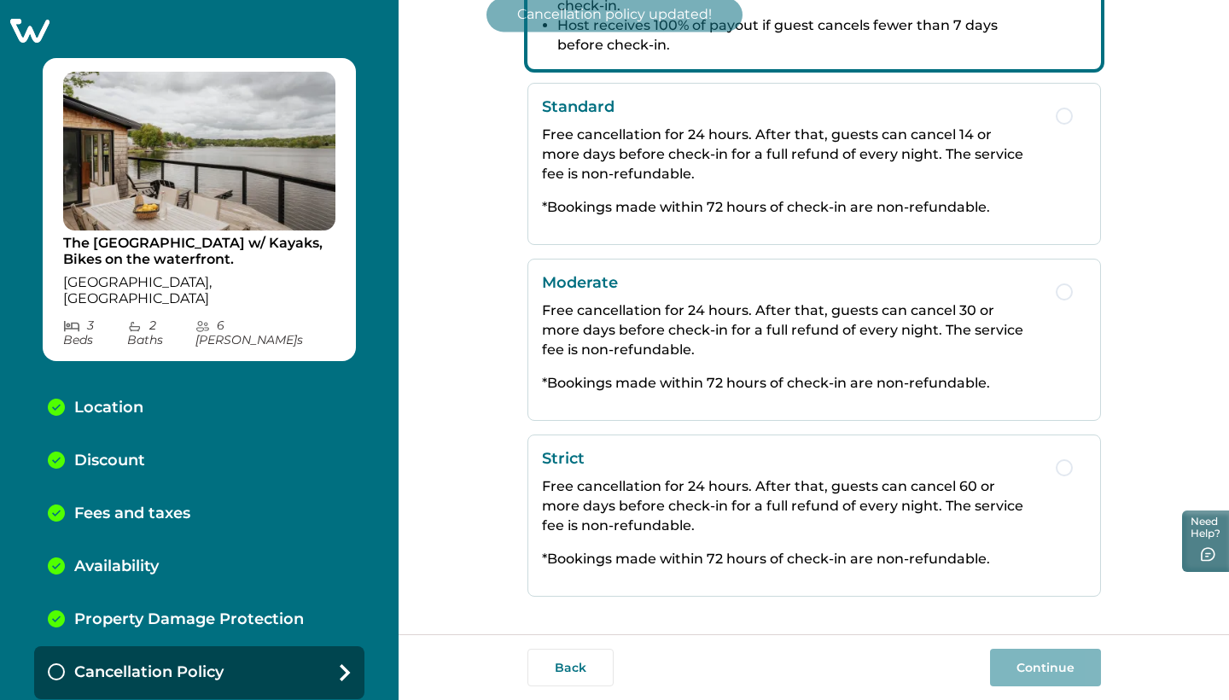
scroll to position [14, 0]
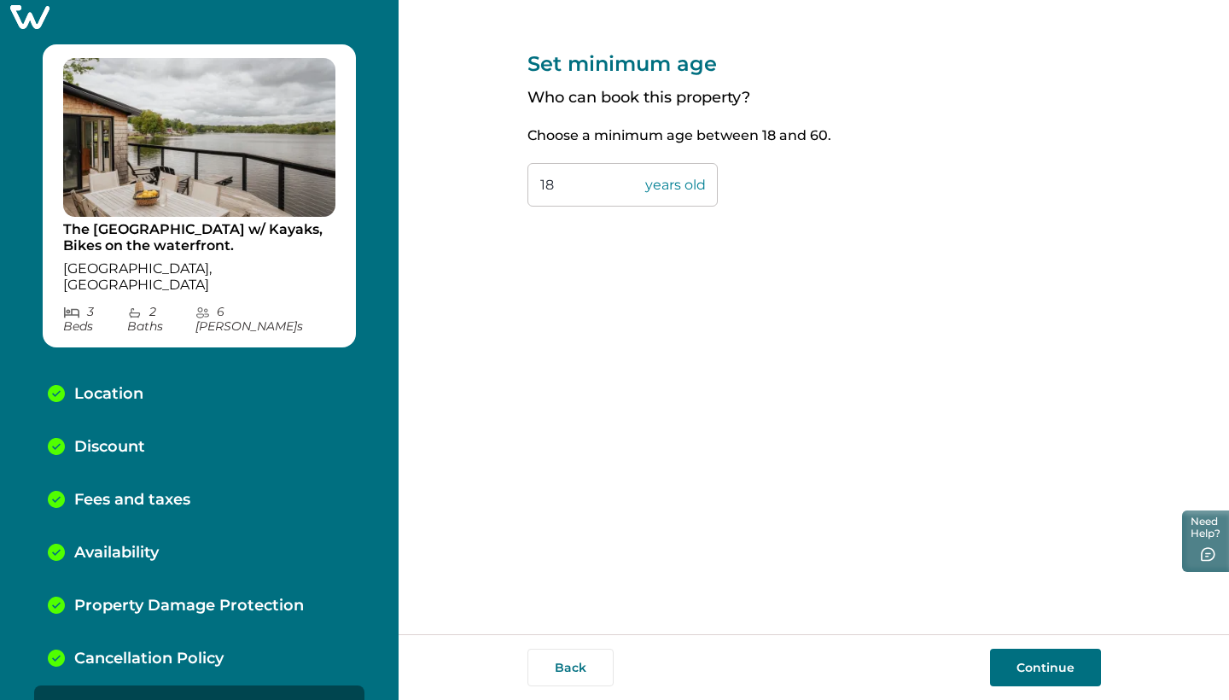
click at [558, 187] on input "18" at bounding box center [623, 185] width 190 height 44
type input "1"
type input "21"
click at [1042, 664] on button "Continue" at bounding box center [1045, 668] width 111 height 38
